Goal: Task Accomplishment & Management: Use online tool/utility

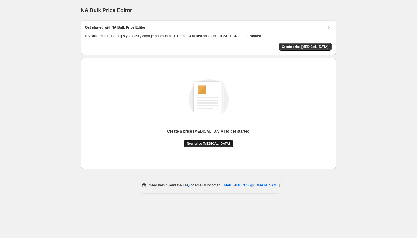
click at [208, 144] on span "New price change job" at bounding box center [208, 143] width 43 height 4
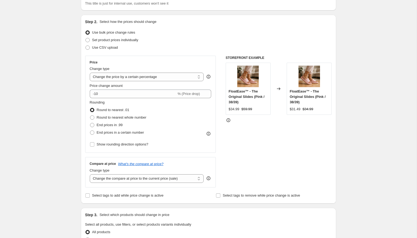
scroll to position [63, 0]
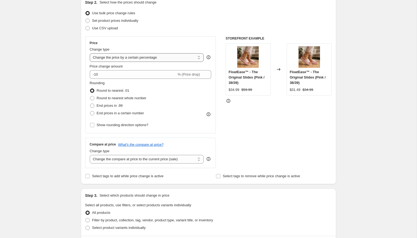
click at [176, 59] on select "Change the price to a certain amount Change the price by a certain amount Chang…" at bounding box center [147, 57] width 114 height 9
select select "to"
click at [90, 53] on select "Change the price to a certain amount Change the price by a certain amount Chang…" at bounding box center [147, 57] width 114 height 9
type input "80.00"
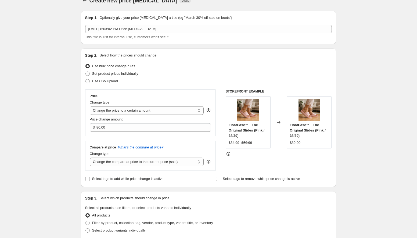
scroll to position [0, 0]
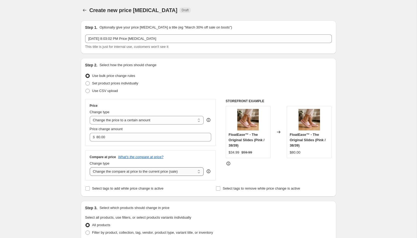
click at [156, 173] on select "Change the compare at price to the current price (sale) Change the compare at p…" at bounding box center [147, 171] width 114 height 9
select select "no_change"
click at [90, 167] on select "Change the compare at price to the current price (sale) Change the compare at p…" at bounding box center [147, 171] width 114 height 9
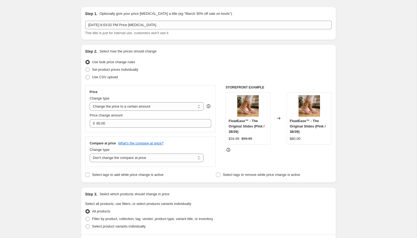
scroll to position [19, 0]
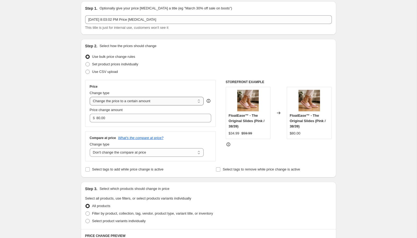
click at [185, 101] on select "Change the price to a certain amount Change the price by a certain amount Chang…" at bounding box center [147, 101] width 114 height 9
select select "no_change"
click at [90, 97] on select "Change the price to a certain amount Change the price by a certain amount Chang…" at bounding box center [147, 101] width 114 height 9
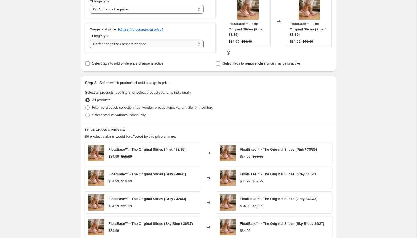
scroll to position [235, 0]
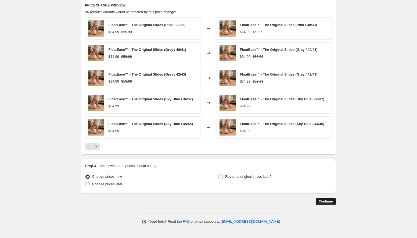
click at [327, 202] on span "Continue" at bounding box center [326, 201] width 14 height 4
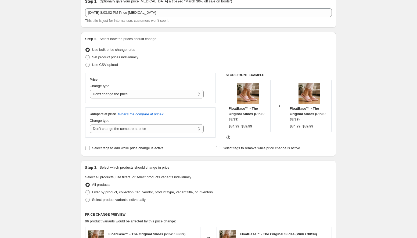
scroll to position [87, 0]
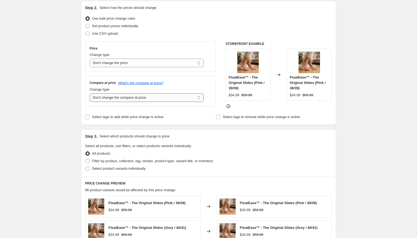
click at [195, 97] on select "Change the compare at price to the current price (sale) Change the compare at p…" at bounding box center [147, 97] width 114 height 9
click at [90, 93] on select "Change the compare at price to the current price (sale) Change the compare at p…" at bounding box center [147, 97] width 114 height 9
click at [187, 98] on select "Change the compare at price to the current price (sale) Change the compare at p…" at bounding box center [147, 97] width 114 height 9
select select "no_change"
click at [90, 93] on select "Change the compare at price to the current price (sale) Change the compare at p…" at bounding box center [147, 97] width 114 height 9
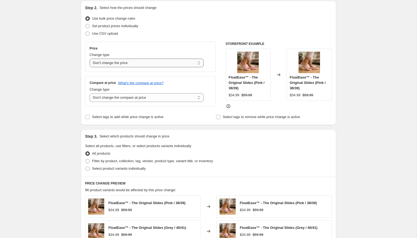
click at [172, 63] on select "Change the price to a certain amount Change the price by a certain amount Chang…" at bounding box center [147, 63] width 114 height 9
click at [90, 59] on select "Change the price to a certain amount Change the price by a certain amount Chang…" at bounding box center [147, 63] width 114 height 9
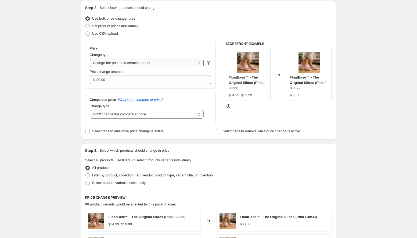
click at [134, 61] on select "Change the price to a certain amount Change the price by a certain amount Chang…" at bounding box center [147, 63] width 114 height 9
click at [90, 59] on select "Change the price to a certain amount Change the price by a certain amount Chang…" at bounding box center [147, 63] width 114 height 9
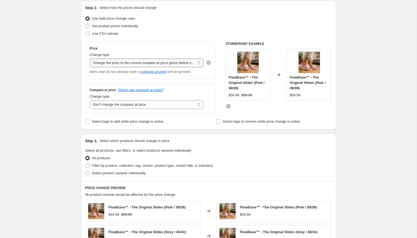
click at [148, 63] on select "Change the price to a certain amount Change the price by a certain amount Chang…" at bounding box center [147, 63] width 114 height 9
select select "percentage"
click at [90, 59] on select "Change the price to a certain amount Change the price by a certain amount Chang…" at bounding box center [147, 63] width 114 height 9
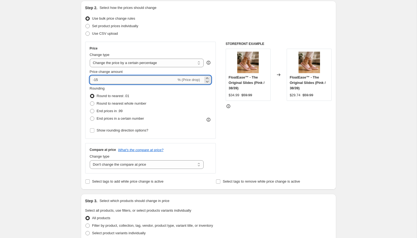
click at [134, 82] on input "-15" at bounding box center [133, 79] width 87 height 9
type input "-1"
type input "-10.74"
click at [243, 131] on div "STOREFRONT EXAMPLE FloatEase™ - The Original Slides (Pink / 38/39) $34.99 $59.9…" at bounding box center [278, 108] width 106 height 132
click at [130, 80] on input "-10.74" at bounding box center [133, 79] width 87 height 9
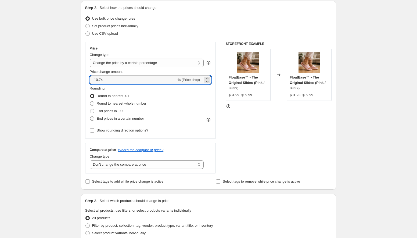
click at [91, 118] on span at bounding box center [92, 118] width 4 height 4
click at [90, 116] on input "End prices in a certain number" at bounding box center [90, 116] width 0 height 0
radio input "true"
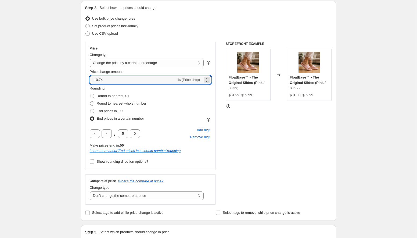
drag, startPoint x: 108, startPoint y: 81, endPoint x: 73, endPoint y: 77, distance: 35.4
click at [73, 77] on div "Create new price change job. This page is ready Create new price change job Dra…" at bounding box center [208, 212] width 416 height 598
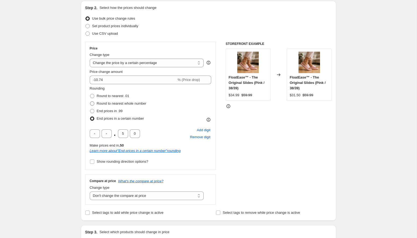
click at [93, 103] on span at bounding box center [92, 103] width 4 height 4
click at [90, 101] on input "Round to nearest whole number" at bounding box center [90, 101] width 0 height 0
radio input "true"
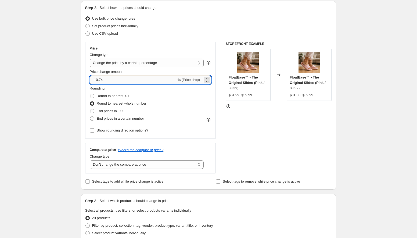
drag, startPoint x: 108, startPoint y: 81, endPoint x: 93, endPoint y: 81, distance: 15.3
click at [93, 81] on input "-10.74" at bounding box center [133, 79] width 87 height 9
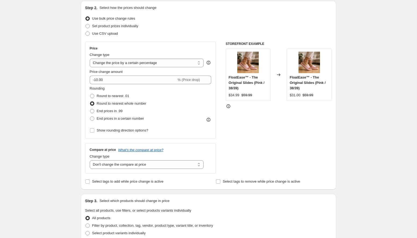
click at [224, 144] on div "Price Change type Change the price to a certain amount Change the price by a ce…" at bounding box center [208, 108] width 246 height 132
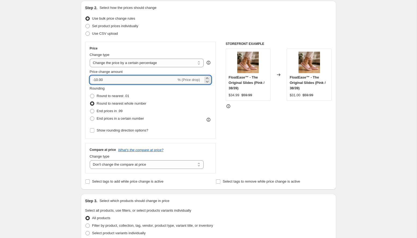
click at [125, 79] on input "-10.00" at bounding box center [133, 79] width 87 height 9
type input "-1"
click at [250, 133] on div "STOREFRONT EXAMPLE FloatEase™ - The Original Slides (Pink / 38/39) $34.99 $59.9…" at bounding box center [278, 108] width 106 height 132
click at [109, 80] on input "-9.00" at bounding box center [133, 79] width 87 height 9
type input "-9.01"
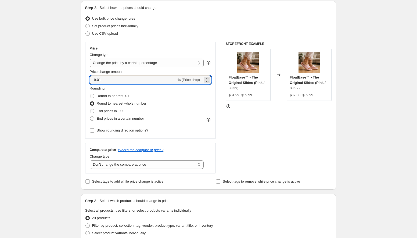
click at [239, 145] on div "STOREFRONT EXAMPLE FloatEase™ - The Original Slides (Pink / 38/39) $34.99 $59.9…" at bounding box center [278, 108] width 106 height 132
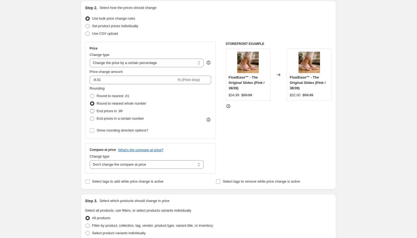
click at [92, 112] on span at bounding box center [92, 111] width 4 height 4
click at [90, 109] on input "End prices in .99" at bounding box center [90, 109] width 0 height 0
radio input "true"
click at [245, 147] on div "STOREFRONT EXAMPLE FloatEase™ - The Original Slides (Pink / 38/39) $34.99 $59.9…" at bounding box center [278, 108] width 106 height 132
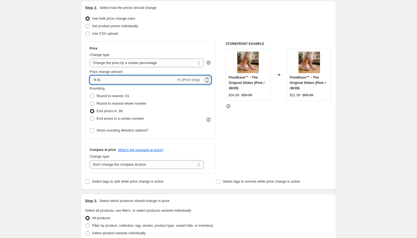
click at [122, 79] on input "-9.01" at bounding box center [133, 79] width 87 height 9
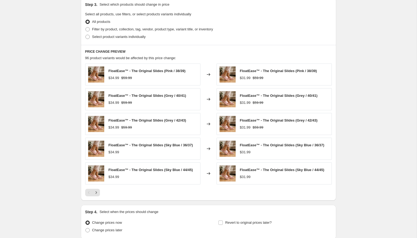
scroll to position [329, 0]
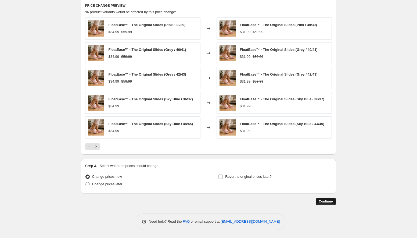
click at [328, 202] on span "Continue" at bounding box center [326, 201] width 14 height 4
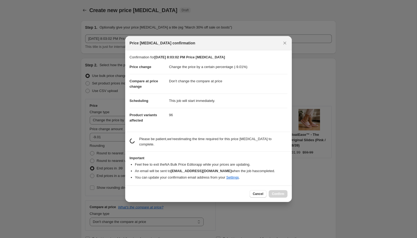
scroll to position [0, 0]
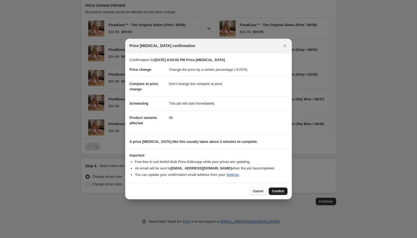
click at [280, 191] on span "Confirm" at bounding box center [278, 191] width 12 height 4
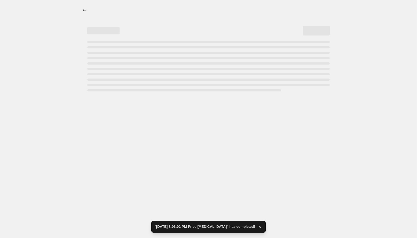
select select "percentage"
select select "no_change"
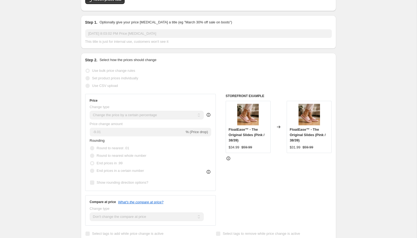
scroll to position [85, 0]
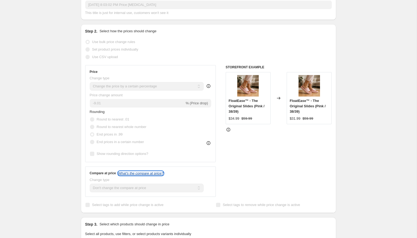
click at [148, 174] on icon "What's the compare at price?" at bounding box center [140, 173] width 45 height 4
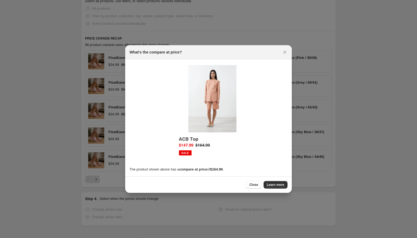
scroll to position [0, 0]
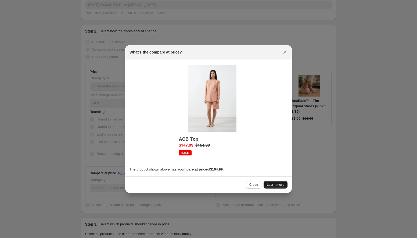
click at [281, 184] on span "Learn more" at bounding box center [275, 184] width 17 height 4
click at [285, 53] on icon "Close" at bounding box center [284, 51] width 5 height 5
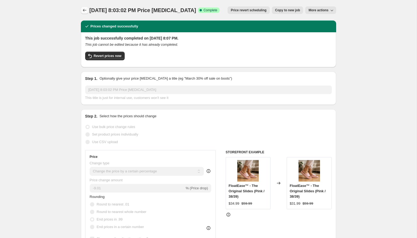
click at [85, 9] on icon "Price change jobs" at bounding box center [84, 10] width 5 height 5
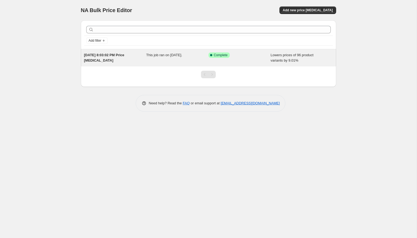
click at [133, 58] on div "Sep 8, 2025, 8:03:02 PM Price change job" at bounding box center [115, 57] width 62 height 11
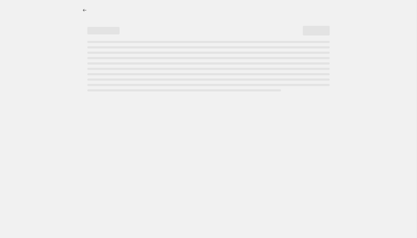
select select "percentage"
select select "no_change"
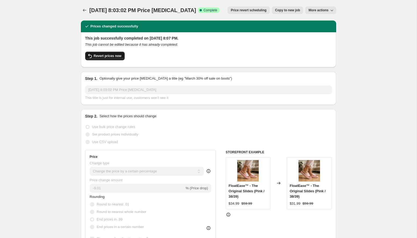
click at [118, 56] on span "Revert prices now" at bounding box center [108, 56] width 28 height 4
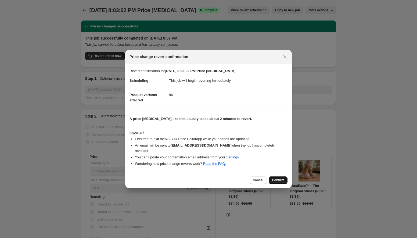
click at [278, 178] on span "Confirm" at bounding box center [278, 180] width 12 height 4
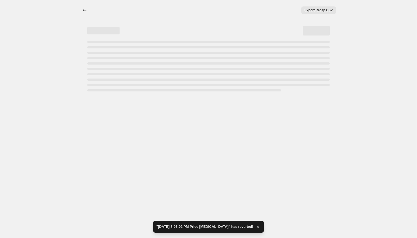
select select "percentage"
select select "no_change"
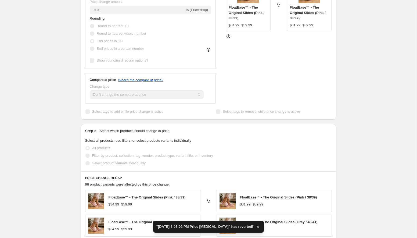
scroll to position [323, 0]
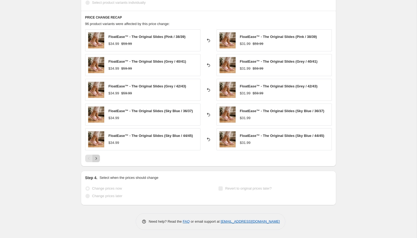
click at [97, 158] on icon "Next" at bounding box center [95, 157] width 5 height 5
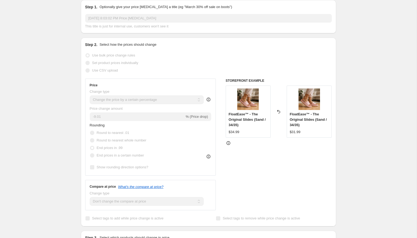
scroll to position [82, 0]
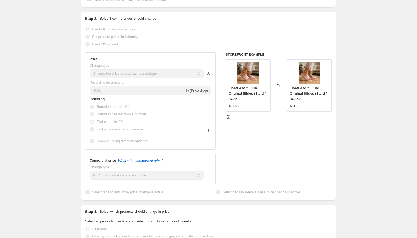
click at [258, 94] on span "FloatEase™ - The Original Slides (Sand / 34/35)" at bounding box center [246, 93] width 37 height 15
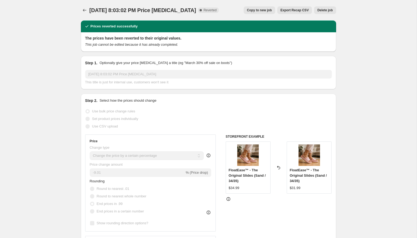
click at [265, 12] on span "Copy to new job" at bounding box center [259, 10] width 25 height 4
select select "percentage"
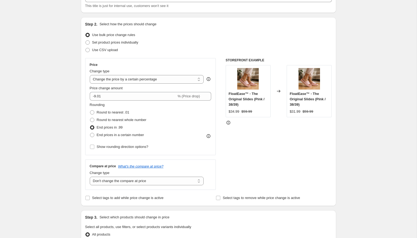
scroll to position [76, 0]
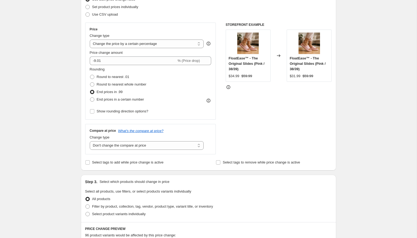
click at [253, 64] on span "FloatEase™ - The Original Slides (Pink / 38/39)" at bounding box center [246, 63] width 36 height 15
click at [181, 147] on select "Change the compare at price to the current price (sale) Change the compare at p…" at bounding box center [147, 145] width 114 height 9
select select "percentage"
click at [90, 141] on select "Change the compare at price to the current price (sale) Change the compare at p…" at bounding box center [147, 145] width 114 height 9
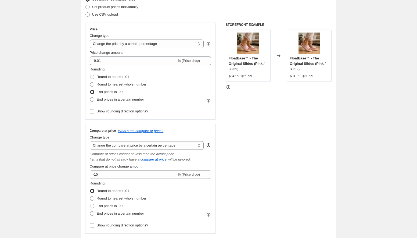
click at [270, 163] on div "STOREFRONT EXAMPLE FloatEase™ - The Original Slides (Pink / 38/39) $34.99 $59.9…" at bounding box center [278, 128] width 106 height 211
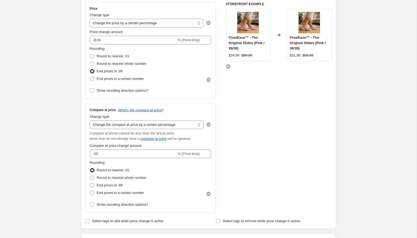
scroll to position [99, 0]
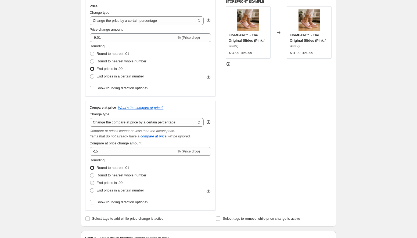
click at [92, 182] on span at bounding box center [92, 182] width 4 height 4
click at [90, 181] on input "End prices in .99" at bounding box center [90, 180] width 0 height 0
radio input "true"
click at [250, 173] on div "STOREFRONT EXAMPLE FloatEase™ - The Original Slides (Pink / 38/39) $34.99 $59.9…" at bounding box center [278, 104] width 106 height 211
click at [297, 56] on div "FloatEase™ - The Original Slides (Pink / 38/39) $31.99 $50.99" at bounding box center [308, 32] width 45 height 52
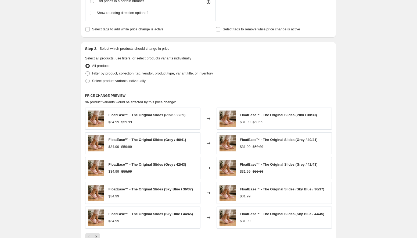
scroll to position [378, 0]
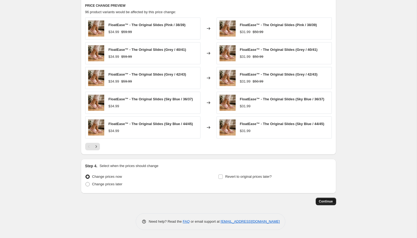
click at [328, 203] on span "Continue" at bounding box center [326, 201] width 14 height 4
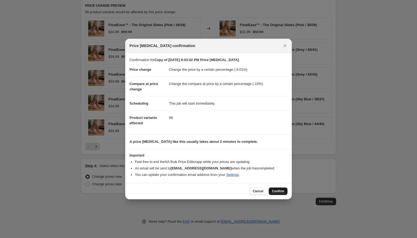
click at [275, 189] on span "Confirm" at bounding box center [278, 191] width 12 height 4
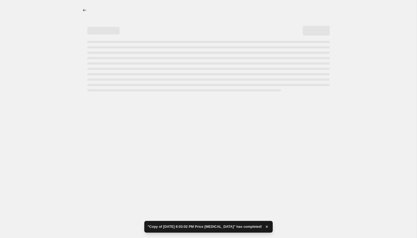
select select "percentage"
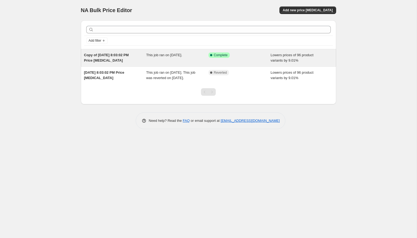
click at [161, 55] on span "This job ran on [DATE]." at bounding box center [164, 55] width 36 height 4
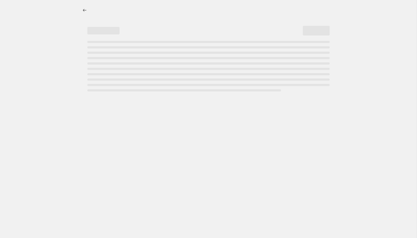
select select "percentage"
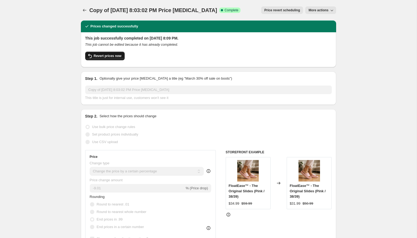
click at [118, 55] on span "Revert prices now" at bounding box center [108, 56] width 28 height 4
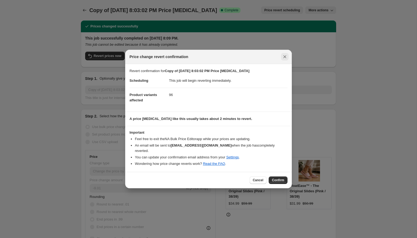
click at [285, 59] on icon "Close" at bounding box center [284, 56] width 5 height 5
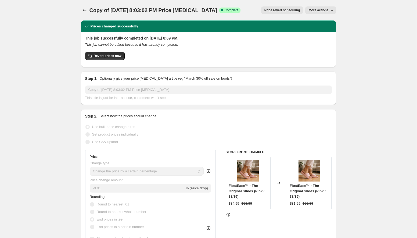
click at [316, 10] on span "More actions" at bounding box center [318, 10] width 20 height 4
click at [317, 23] on span "Copy to new job" at bounding box center [320, 21] width 25 height 4
select select "percentage"
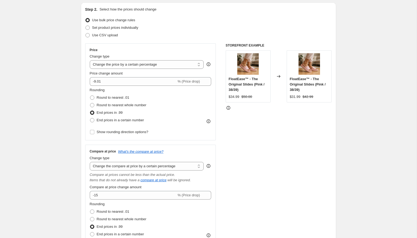
scroll to position [70, 0]
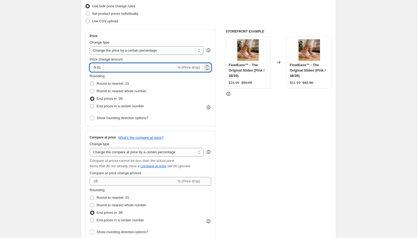
click at [124, 67] on input "-9.01" at bounding box center [133, 67] width 87 height 9
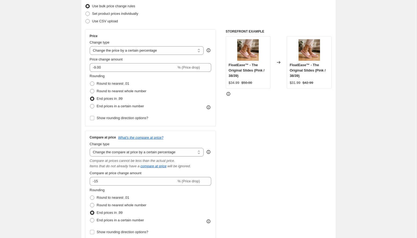
click at [269, 121] on div "STOREFRONT EXAMPLE FloatEase™ - The Original Slides (Pink / 38/39) $34.99 $50.0…" at bounding box center [278, 134] width 106 height 211
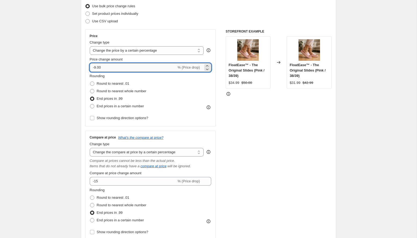
click at [97, 68] on input "-9.00" at bounding box center [133, 67] width 87 height 9
type input "-19.00"
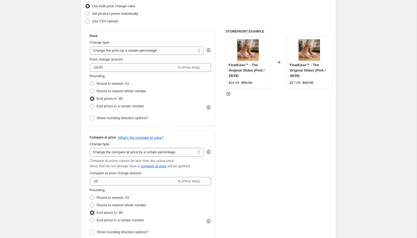
click at [235, 143] on div "STOREFRONT EXAMPLE FloatEase™ - The Original Slides (Pink / 38/39) $34.99 $50.0…" at bounding box center [278, 134] width 106 height 211
click at [156, 51] on select "Change the price to a certain amount Change the price by a certain amount Chang…" at bounding box center [147, 50] width 114 height 9
select select "by"
click at [90, 46] on select "Change the price to a certain amount Change the price by a certain amount Chang…" at bounding box center [147, 50] width 114 height 9
type input "-10.00"
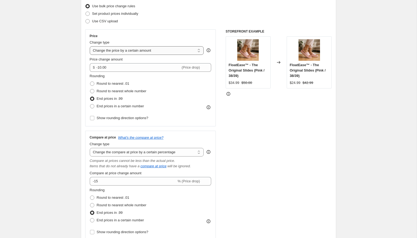
click at [146, 52] on select "Change the price to a certain amount Change the price by a certain amount Chang…" at bounding box center [147, 50] width 114 height 9
select select "no_change"
click at [90, 46] on select "Change the price to a certain amount Change the price by a certain amount Chang…" at bounding box center [147, 50] width 114 height 9
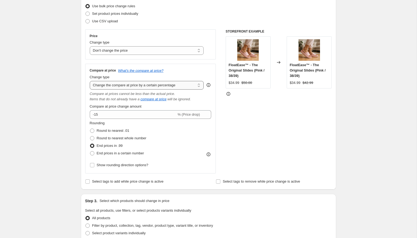
click at [135, 85] on select "Change the compare at price to the current price (sale) Change the compare at p…" at bounding box center [147, 85] width 114 height 9
select select "to"
click at [90, 81] on select "Change the compare at price to the current price (sale) Change the compare at p…" at bounding box center [147, 85] width 114 height 9
type input "80.00"
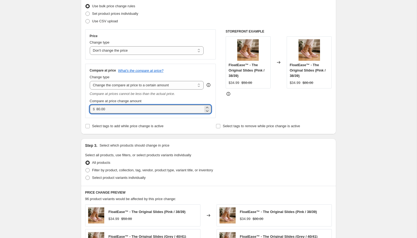
drag, startPoint x: 111, startPoint y: 107, endPoint x: 82, endPoint y: 107, distance: 29.0
click at [82, 107] on div "Step 2. Select how the prices should change Use bulk price change rules Set pro…" at bounding box center [208, 60] width 255 height 145
type input "59.99"
click at [260, 145] on div "Step 3. Select which products should change in price" at bounding box center [208, 145] width 246 height 5
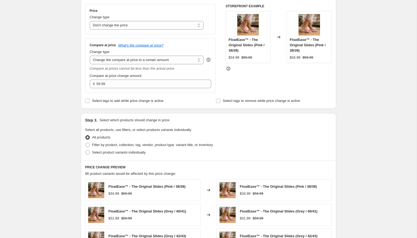
scroll to position [95, 0]
click at [87, 143] on span at bounding box center [87, 144] width 4 height 4
click at [86, 143] on input "Filter by product, collection, tag, vendor, product type, variant title, or inv…" at bounding box center [85, 142] width 0 height 0
radio input "true"
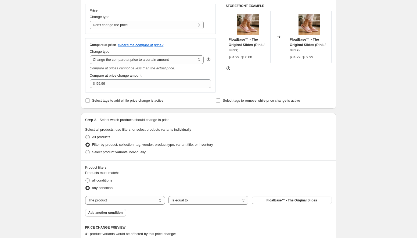
click at [88, 138] on span at bounding box center [87, 137] width 4 height 4
click at [86, 135] on input "All products" at bounding box center [85, 135] width 0 height 0
radio input "true"
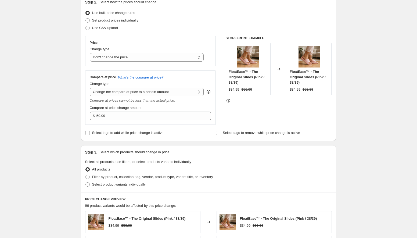
scroll to position [256, 0]
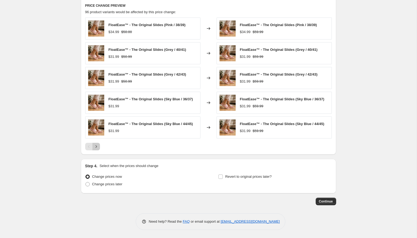
click at [97, 147] on icon "Next" at bounding box center [95, 146] width 5 height 5
click at [97, 146] on icon "Next" at bounding box center [95, 146] width 5 height 5
click at [329, 201] on span "Continue" at bounding box center [326, 201] width 14 height 4
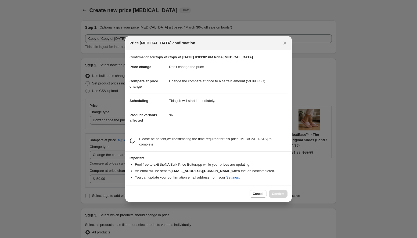
scroll to position [0, 0]
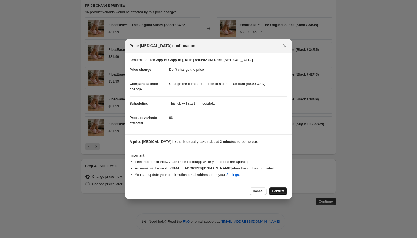
click at [278, 191] on span "Confirm" at bounding box center [278, 191] width 12 height 4
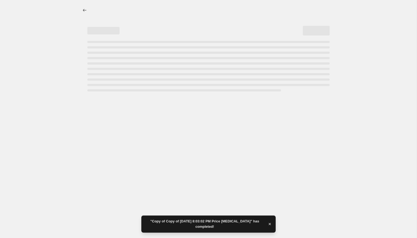
select select "no_change"
select select "to"
